Goal: Task Accomplishment & Management: Manage account settings

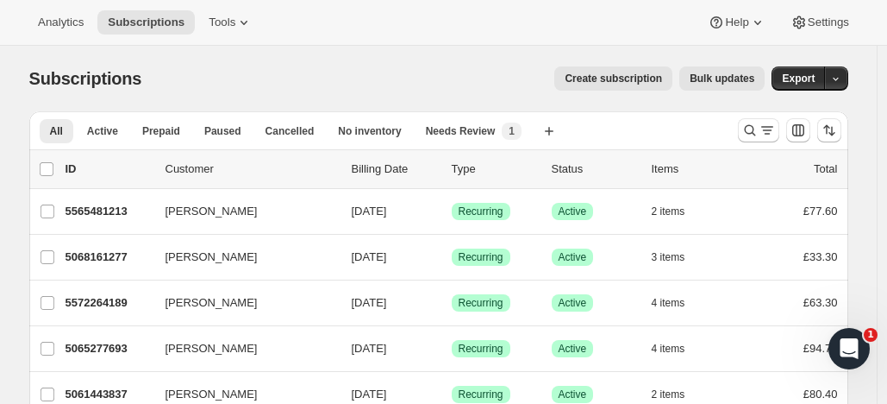
scroll to position [3, 0]
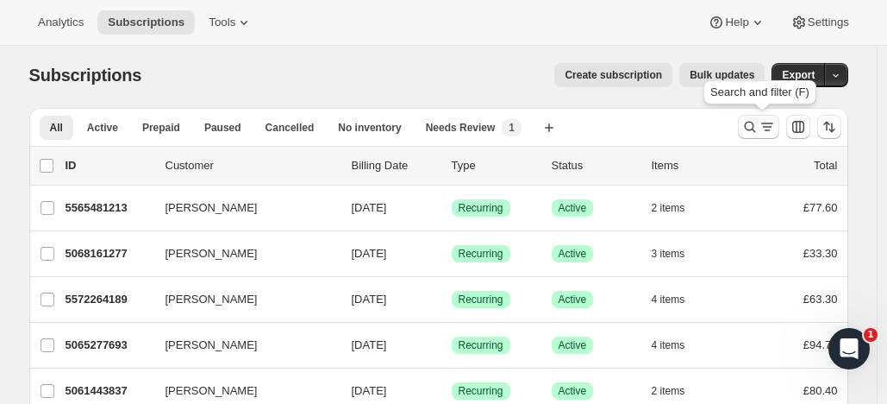
click at [752, 121] on icon "Search and filter results" at bounding box center [750, 126] width 17 height 17
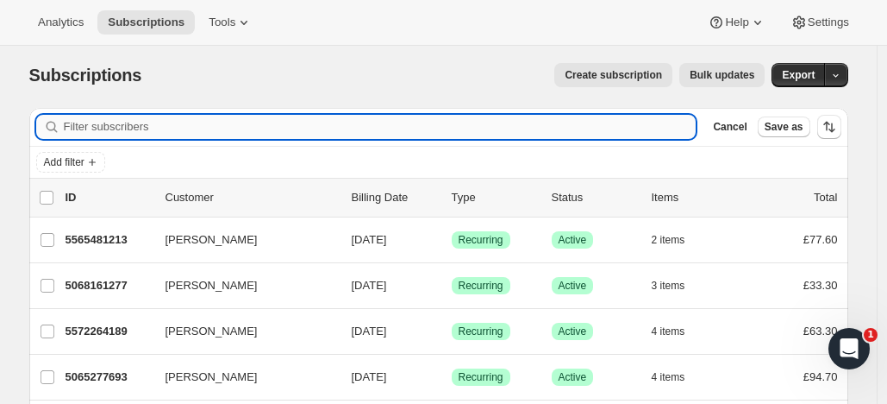
click at [249, 127] on input "Filter subscribers" at bounding box center [380, 127] width 633 height 24
paste input "[PERSON_NAME]"
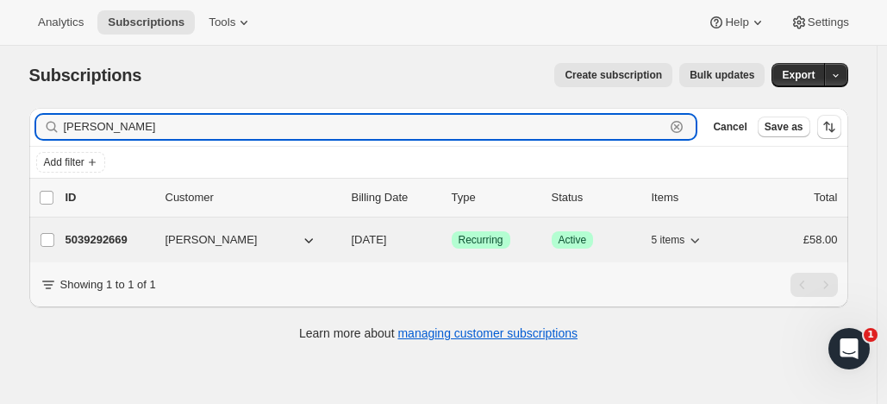
type input "[PERSON_NAME]"
click at [219, 241] on span "[PERSON_NAME]" at bounding box center [212, 239] width 92 height 17
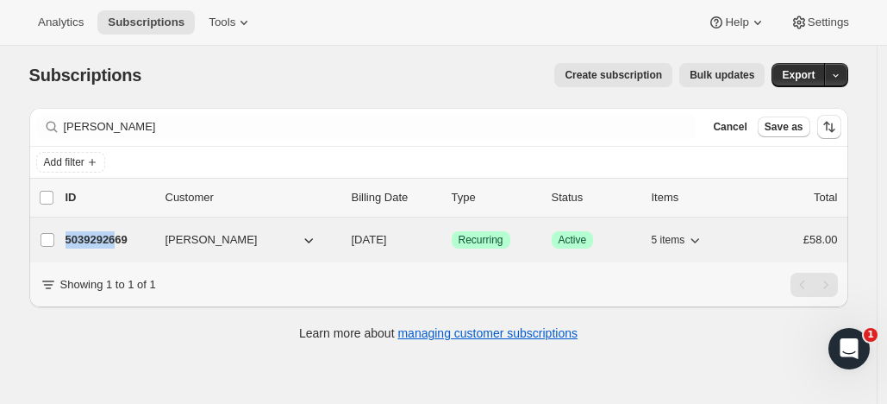
click at [128, 230] on div "5039292669 [PERSON_NAME] [DATE] Success Recurring Success Active 5 items £58.00" at bounding box center [452, 240] width 773 height 24
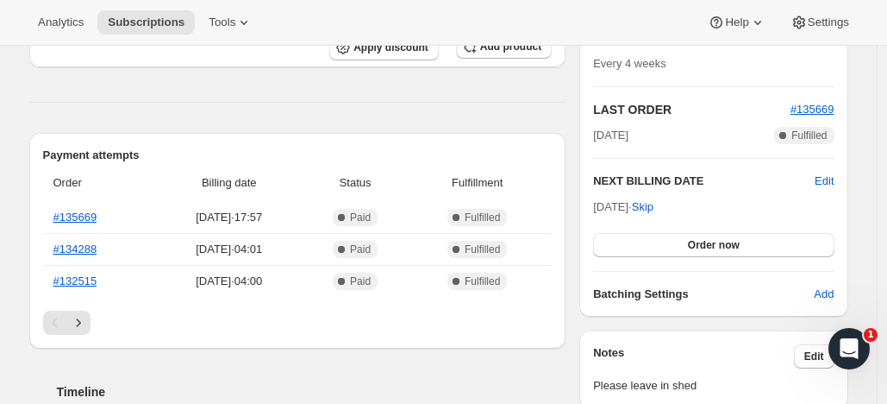
scroll to position [335, 0]
click at [739, 240] on span "Order now" at bounding box center [714, 244] width 52 height 14
click at [739, 240] on span "Click to confirm" at bounding box center [713, 244] width 78 height 14
